Goal: Check status: Check status

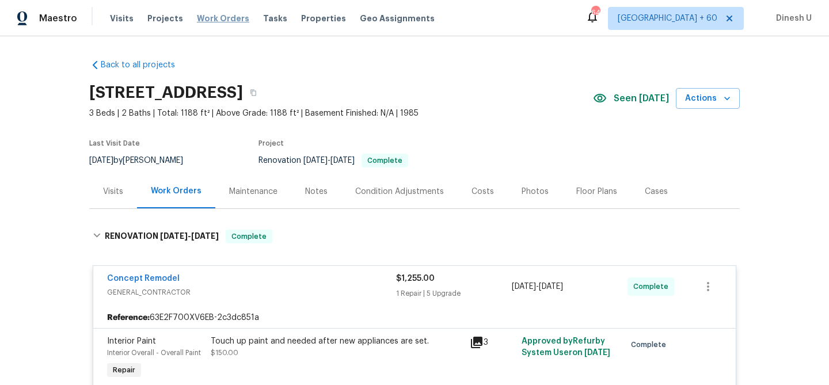
click at [207, 21] on span "Work Orders" at bounding box center [223, 19] width 52 height 12
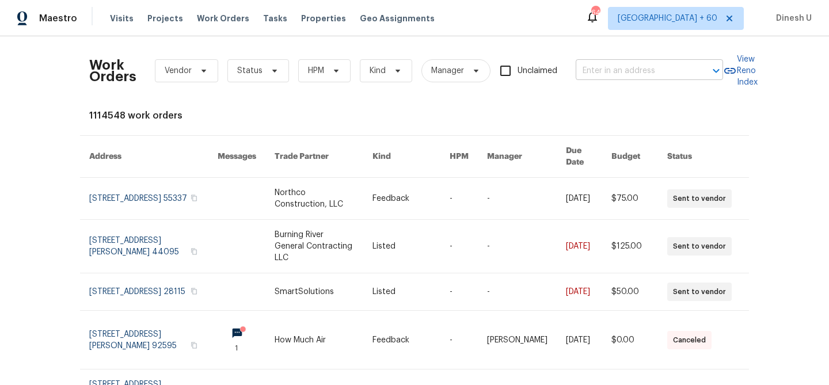
click at [589, 68] on input "text" at bounding box center [632, 71] width 115 height 18
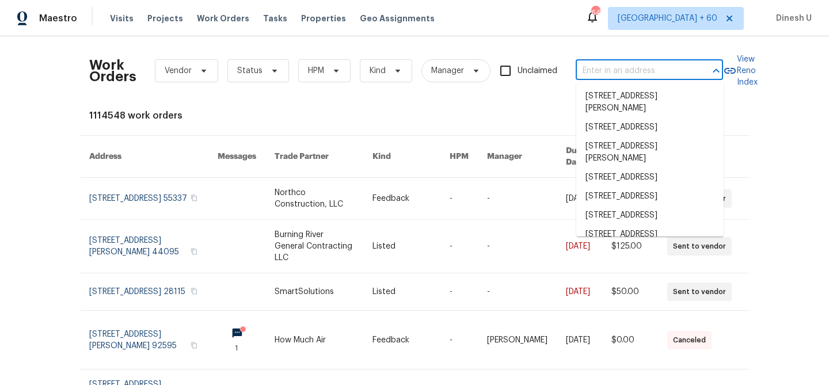
paste input "[STREET_ADDRESS][PERSON_NAME]"
type input "[STREET_ADDRESS][PERSON_NAME]"
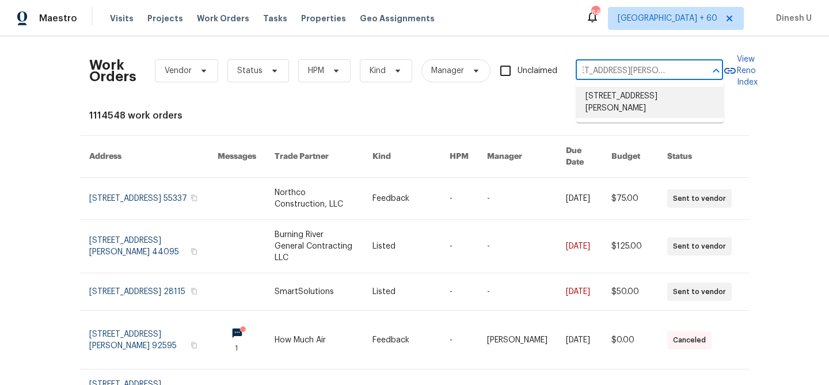
click at [593, 97] on li "[STREET_ADDRESS][PERSON_NAME]" at bounding box center [649, 102] width 147 height 31
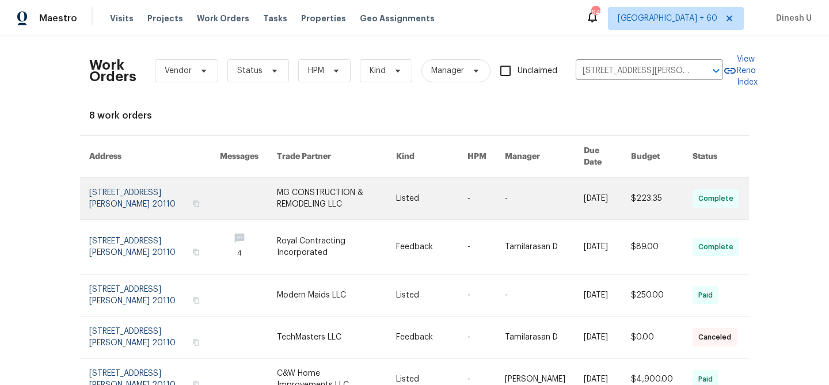
click at [127, 178] on link at bounding box center [154, 198] width 131 height 41
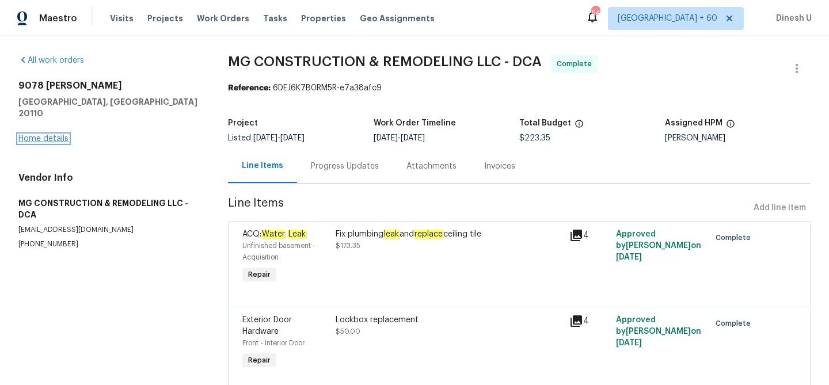
click at [59, 135] on link "Home details" at bounding box center [43, 139] width 50 height 8
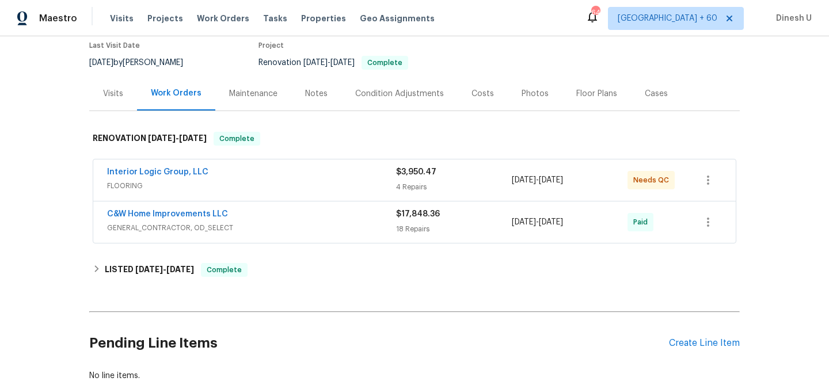
scroll to position [137, 0]
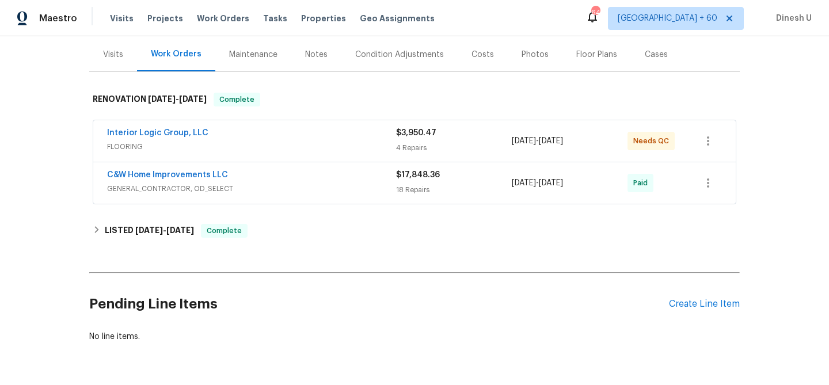
click at [409, 150] on div "4 Repairs" at bounding box center [454, 148] width 116 height 12
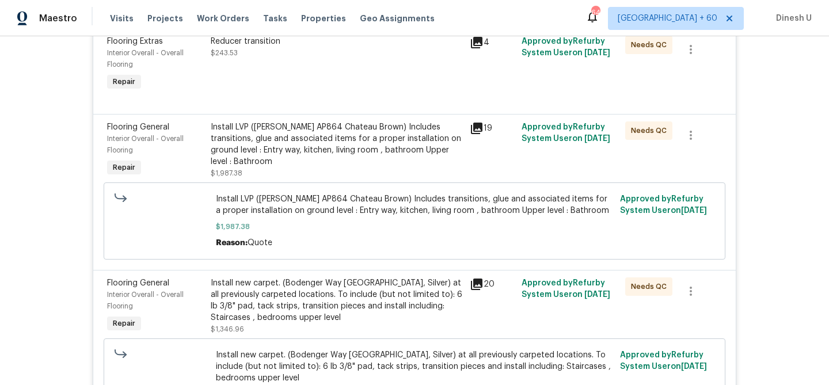
scroll to position [370, 0]
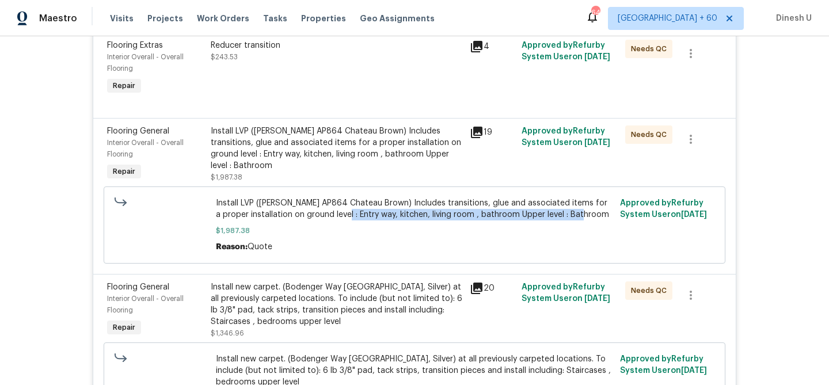
drag, startPoint x: 326, startPoint y: 216, endPoint x: 578, endPoint y: 220, distance: 251.5
click at [578, 220] on span "Install LVP ([PERSON_NAME] AP864 Chateau Brown) Includes transitions, glue and …" at bounding box center [415, 208] width 398 height 23
copy span "ntry way, kitchen, living room , bathroom Upper level : Bathroom"
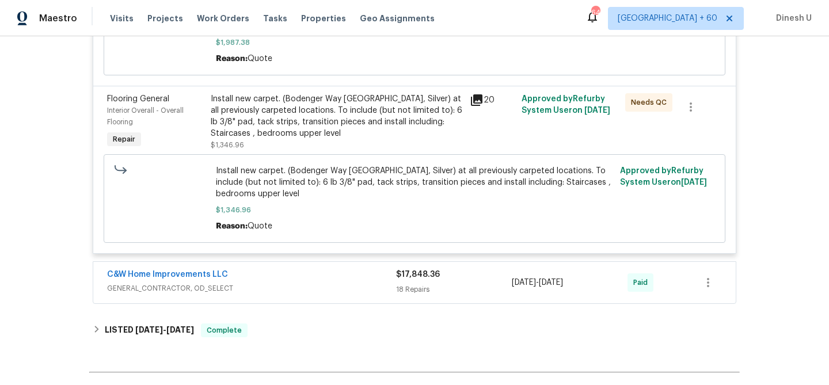
scroll to position [569, 0]
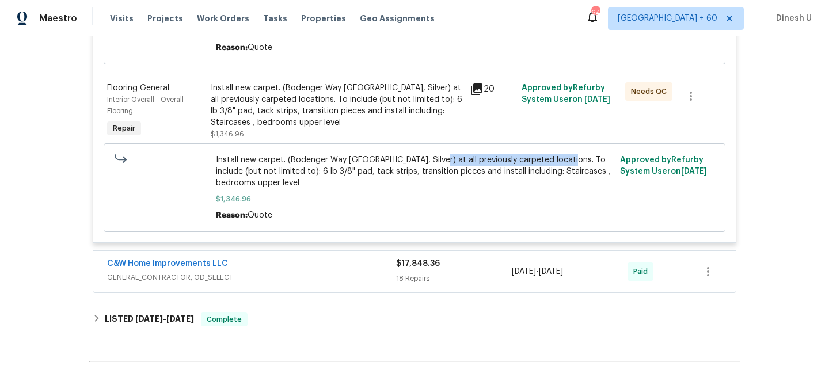
drag, startPoint x: 433, startPoint y: 162, endPoint x: 566, endPoint y: 165, distance: 132.4
click at [566, 165] on span "Install new carpet. (Bodenger Way [GEOGRAPHIC_DATA], Silver) at all previously …" at bounding box center [415, 171] width 398 height 35
copy span "at all previously carpeted locations"
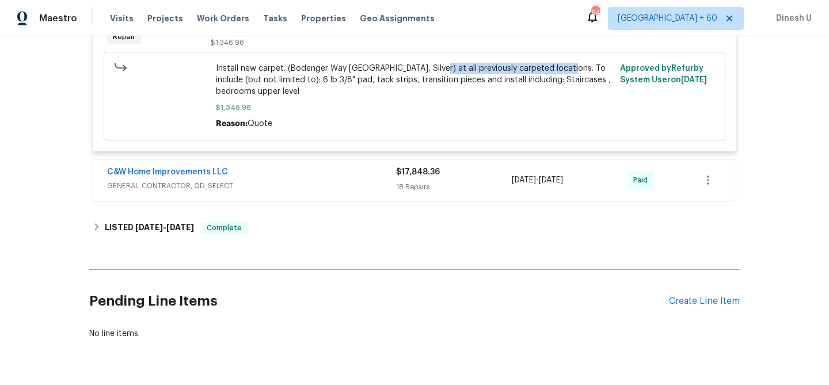
scroll to position [659, 0]
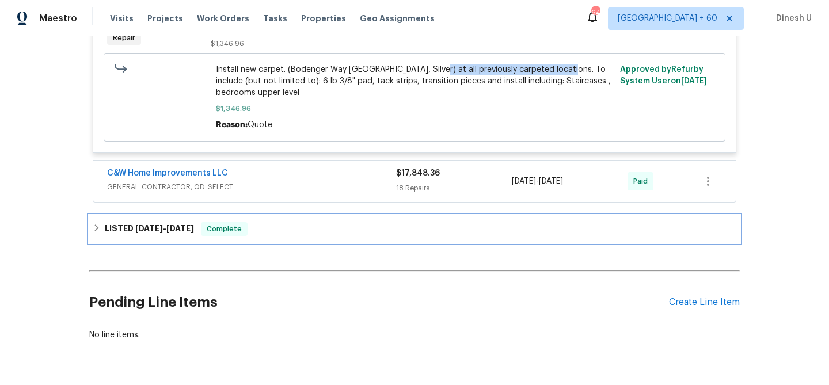
click at [151, 236] on h6 "LISTED [DATE] - [DATE]" at bounding box center [149, 229] width 89 height 14
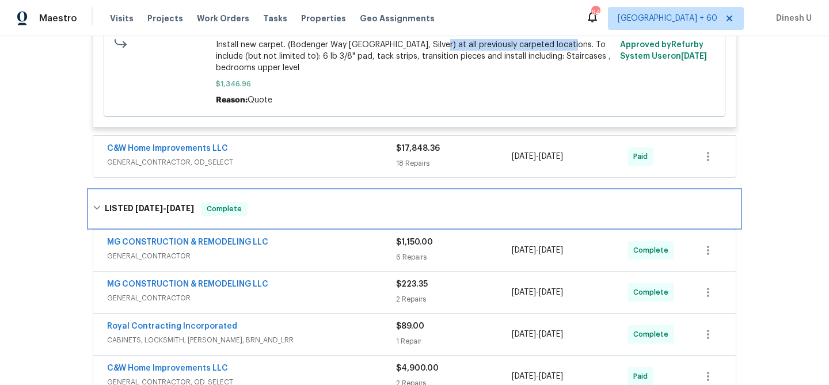
scroll to position [680, 0]
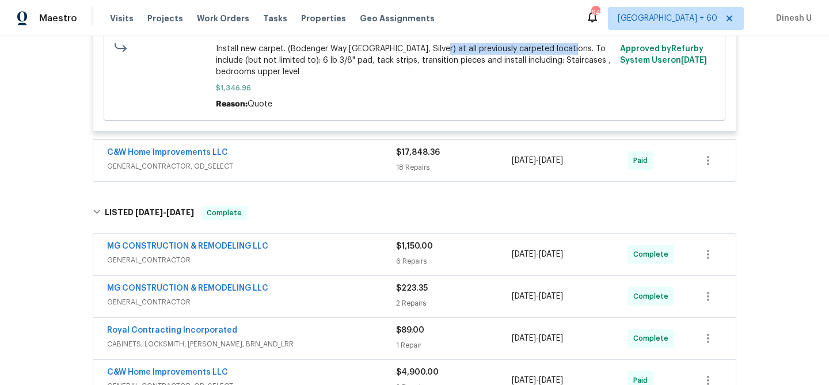
click at [403, 171] on div "18 Repairs" at bounding box center [454, 168] width 116 height 12
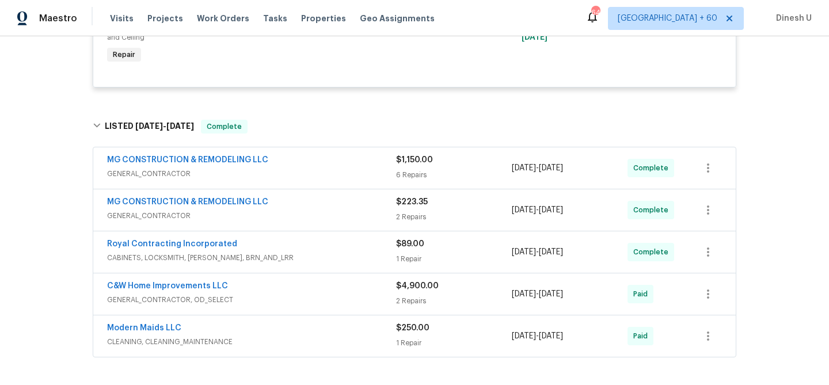
scroll to position [2402, 0]
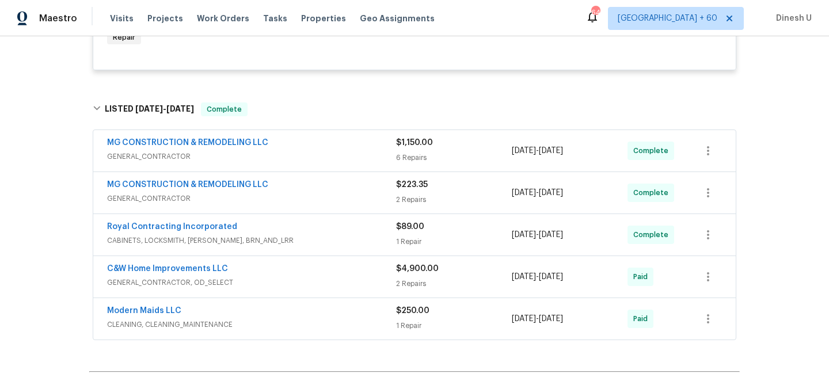
click at [414, 163] on div "6 Repairs" at bounding box center [454, 158] width 116 height 12
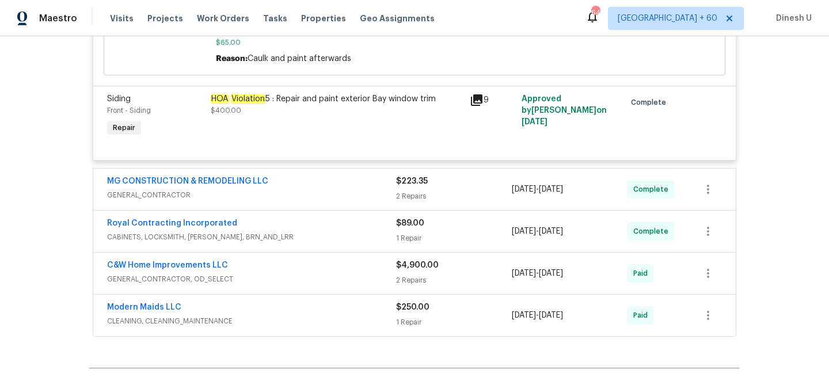
scroll to position [3151, 0]
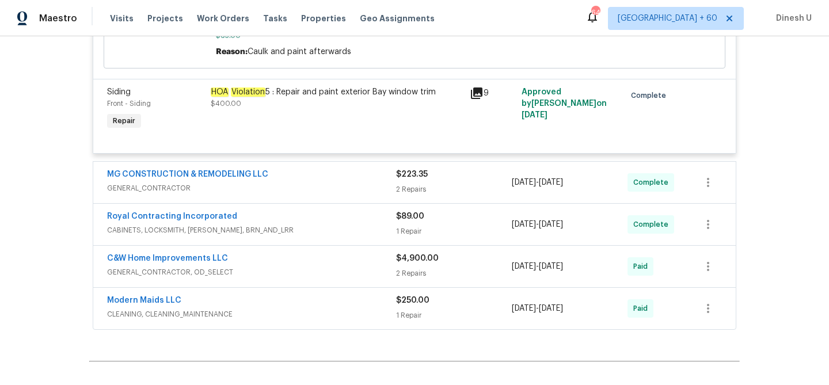
click at [417, 194] on div "2 Repairs" at bounding box center [454, 190] width 116 height 12
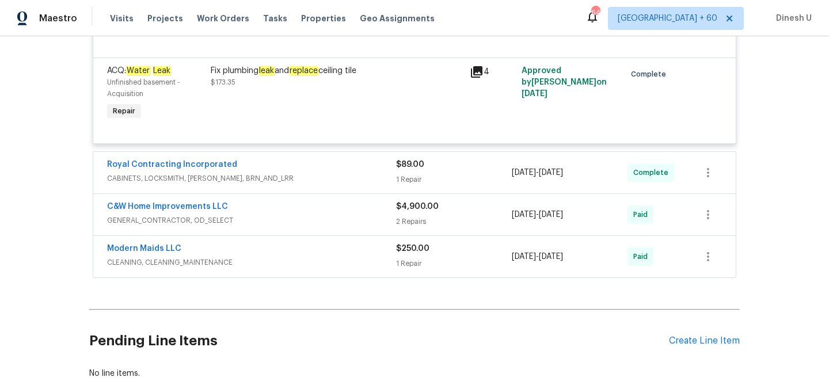
scroll to position [3476, 0]
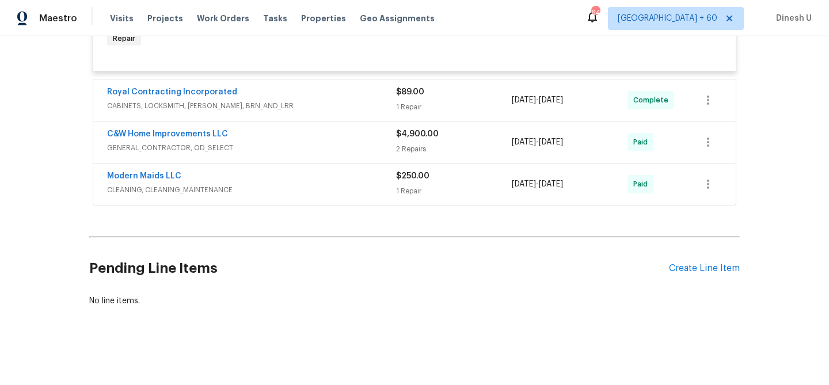
click at [411, 95] on span "$89.00" at bounding box center [410, 92] width 28 height 8
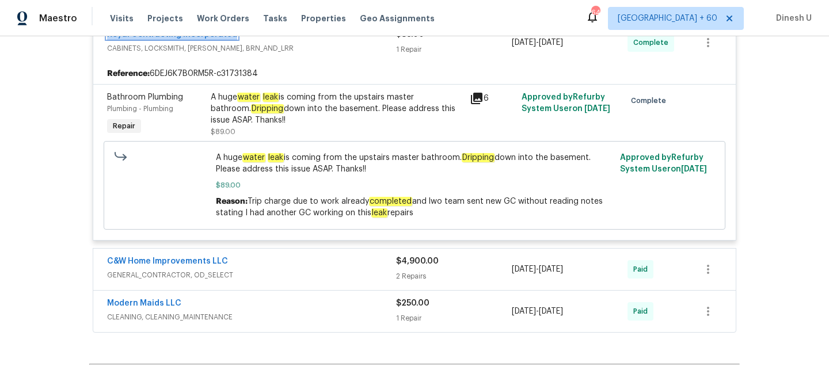
scroll to position [3591, 0]
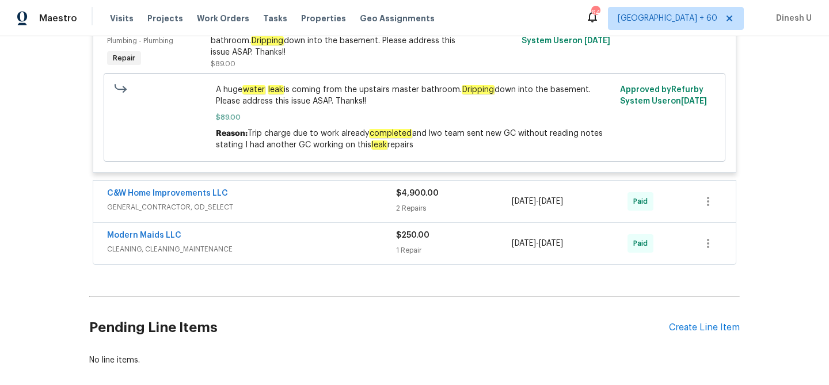
click at [415, 214] on div "2 Repairs" at bounding box center [454, 209] width 116 height 12
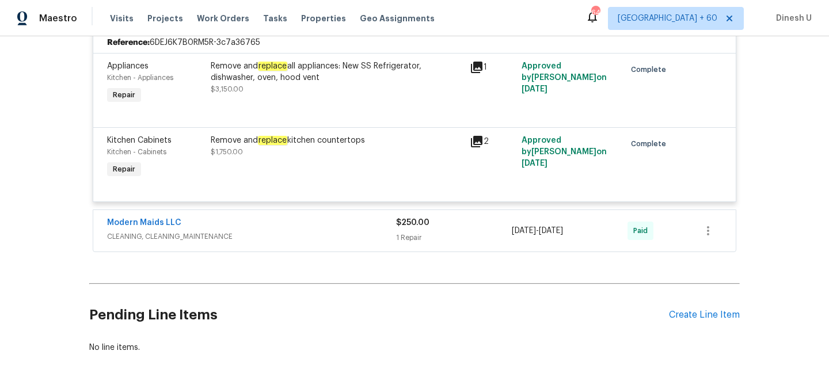
scroll to position [3821, 0]
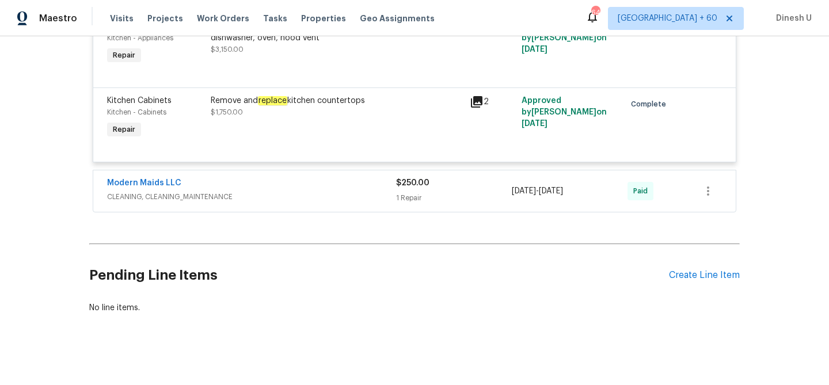
click at [418, 204] on div "1 Repair" at bounding box center [454, 198] width 116 height 12
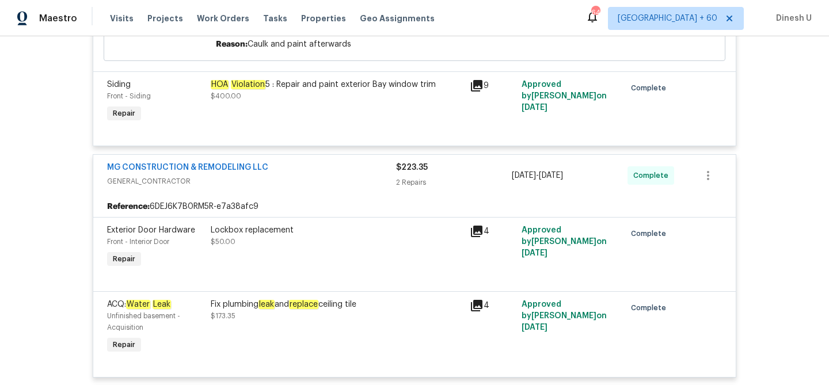
scroll to position [2742, 0]
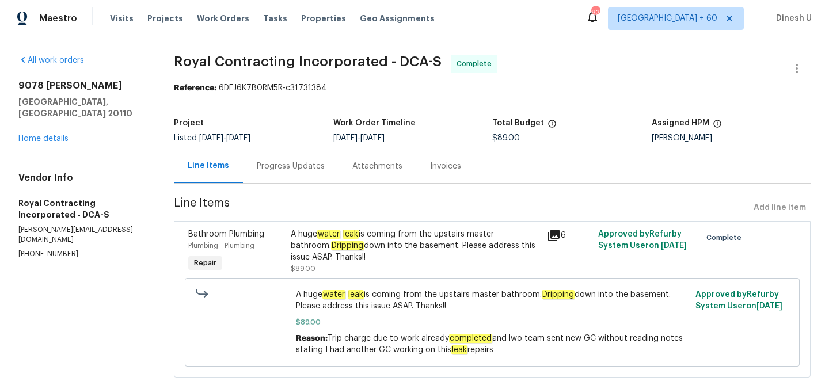
scroll to position [25, 0]
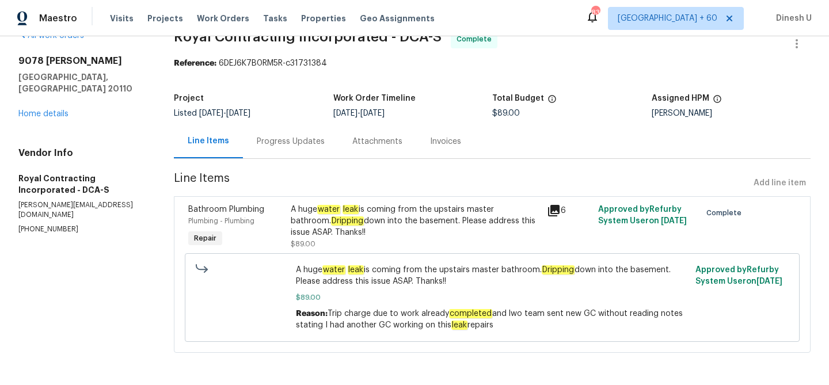
click at [265, 146] on div "Progress Updates" at bounding box center [291, 142] width 68 height 12
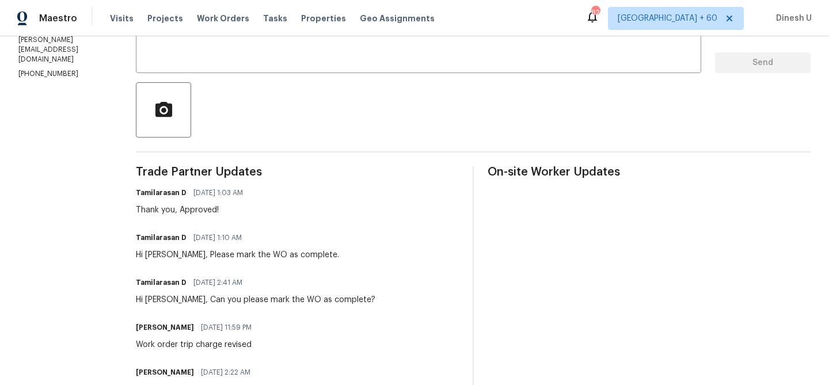
scroll to position [223, 0]
